Goal: Task Accomplishment & Management: Manage account settings

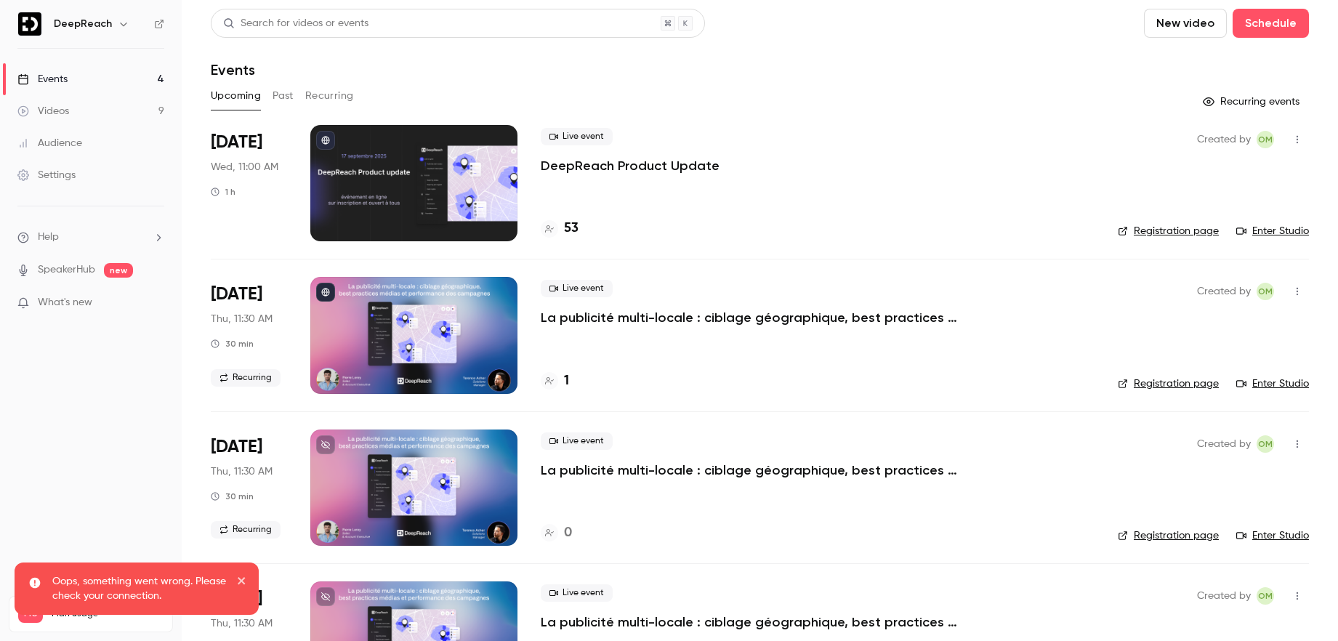
click at [618, 166] on p "DeepReach Product Update" at bounding box center [630, 165] width 179 height 17
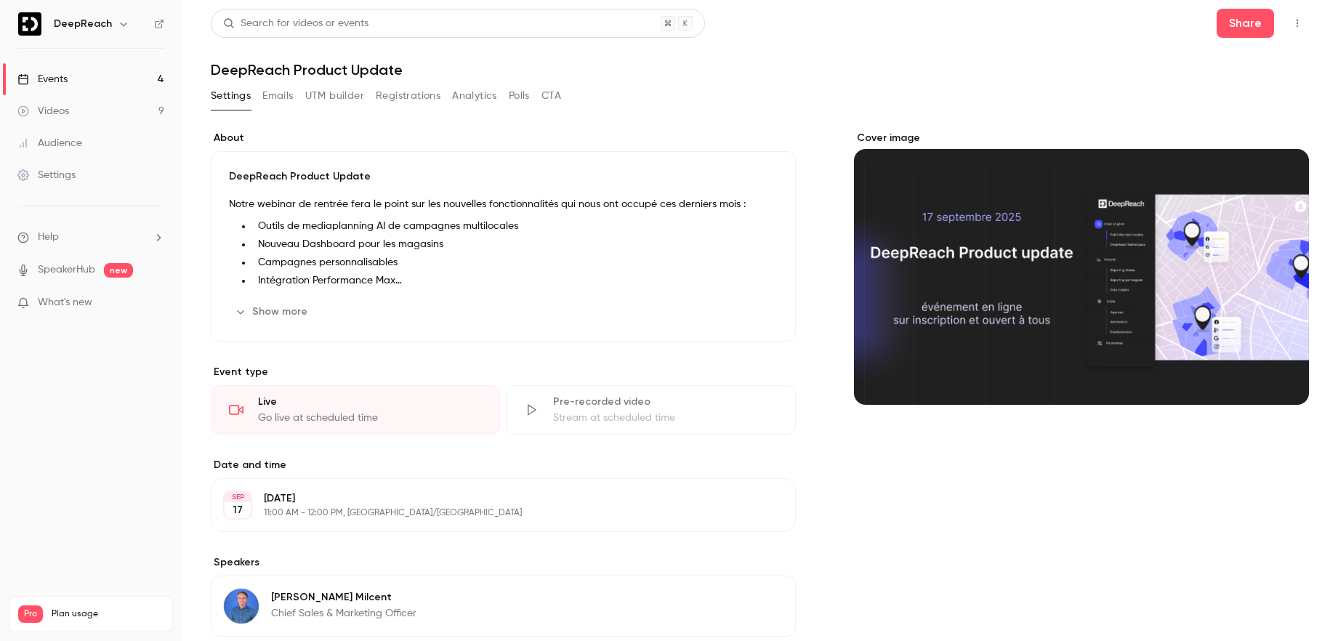
click at [419, 94] on button "Registrations" at bounding box center [408, 95] width 65 height 23
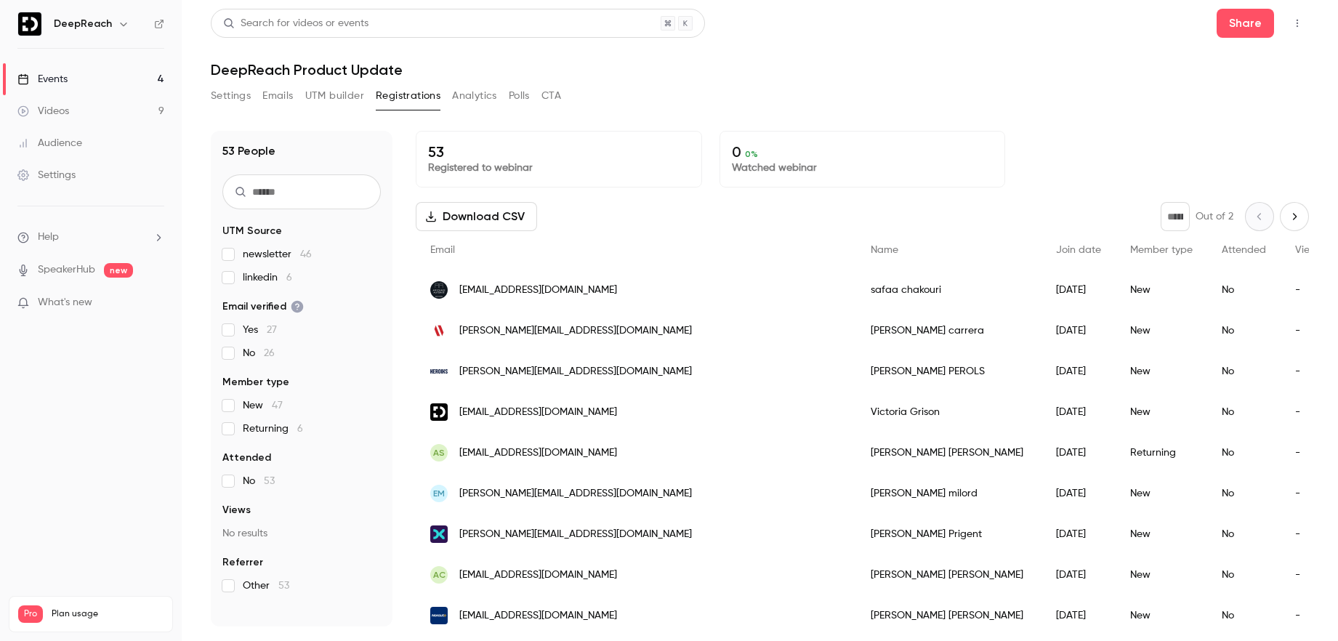
click at [480, 218] on button "Download CSV" at bounding box center [476, 216] width 121 height 29
